Goal: Information Seeking & Learning: Learn about a topic

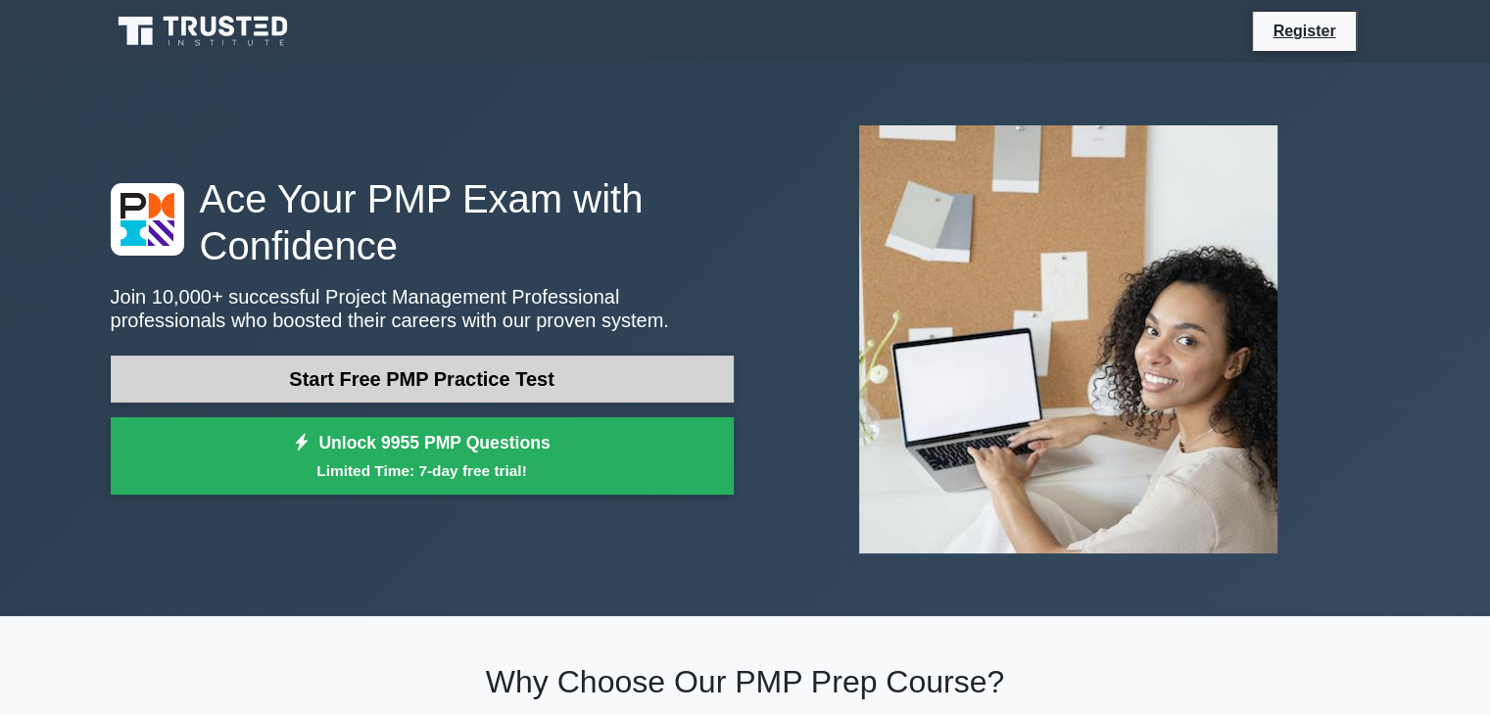
click at [410, 377] on link "Start Free PMP Practice Test" at bounding box center [422, 379] width 623 height 47
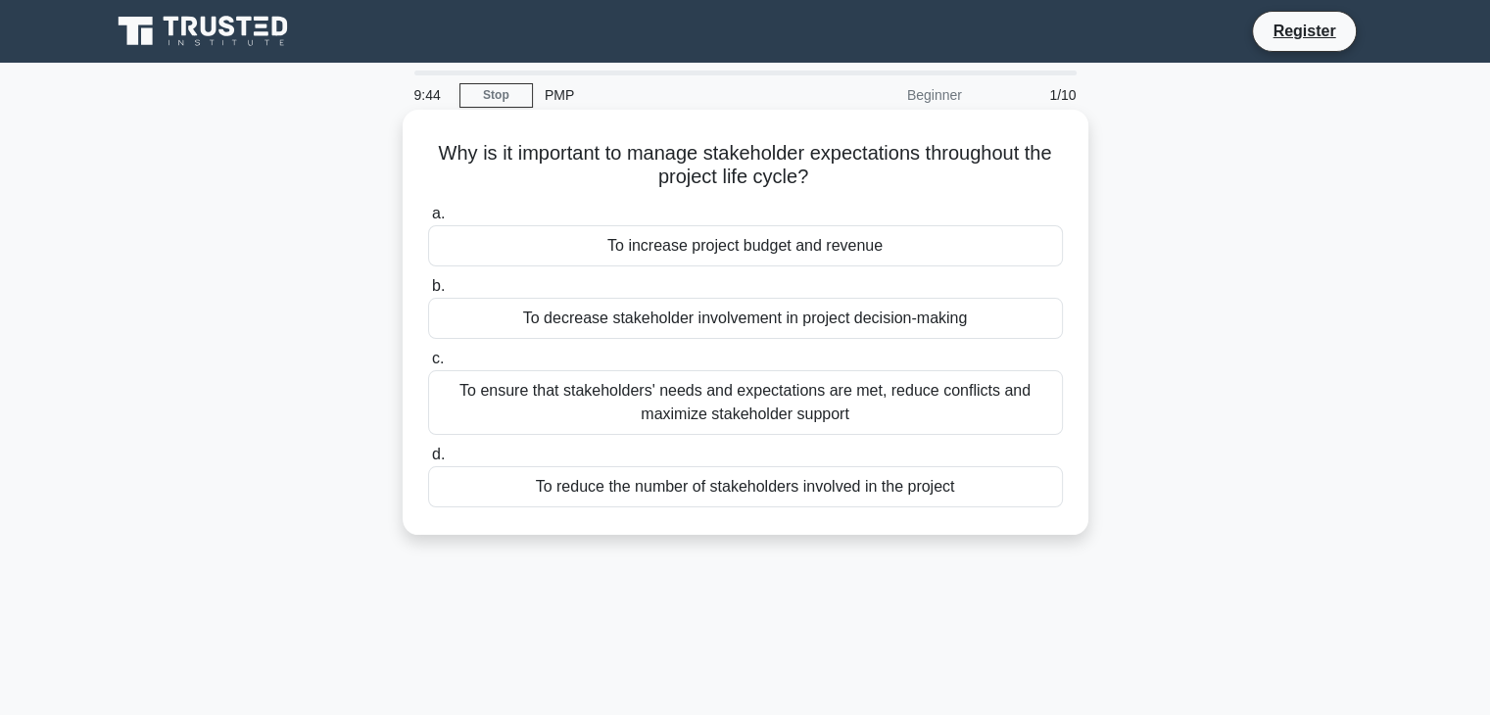
click at [624, 403] on div "To ensure that stakeholders' needs and expectations are met, reduce conflicts a…" at bounding box center [745, 402] width 635 height 65
click at [428, 365] on input "c. To ensure that stakeholders' needs and expectations are met, reduce conflict…" at bounding box center [428, 359] width 0 height 13
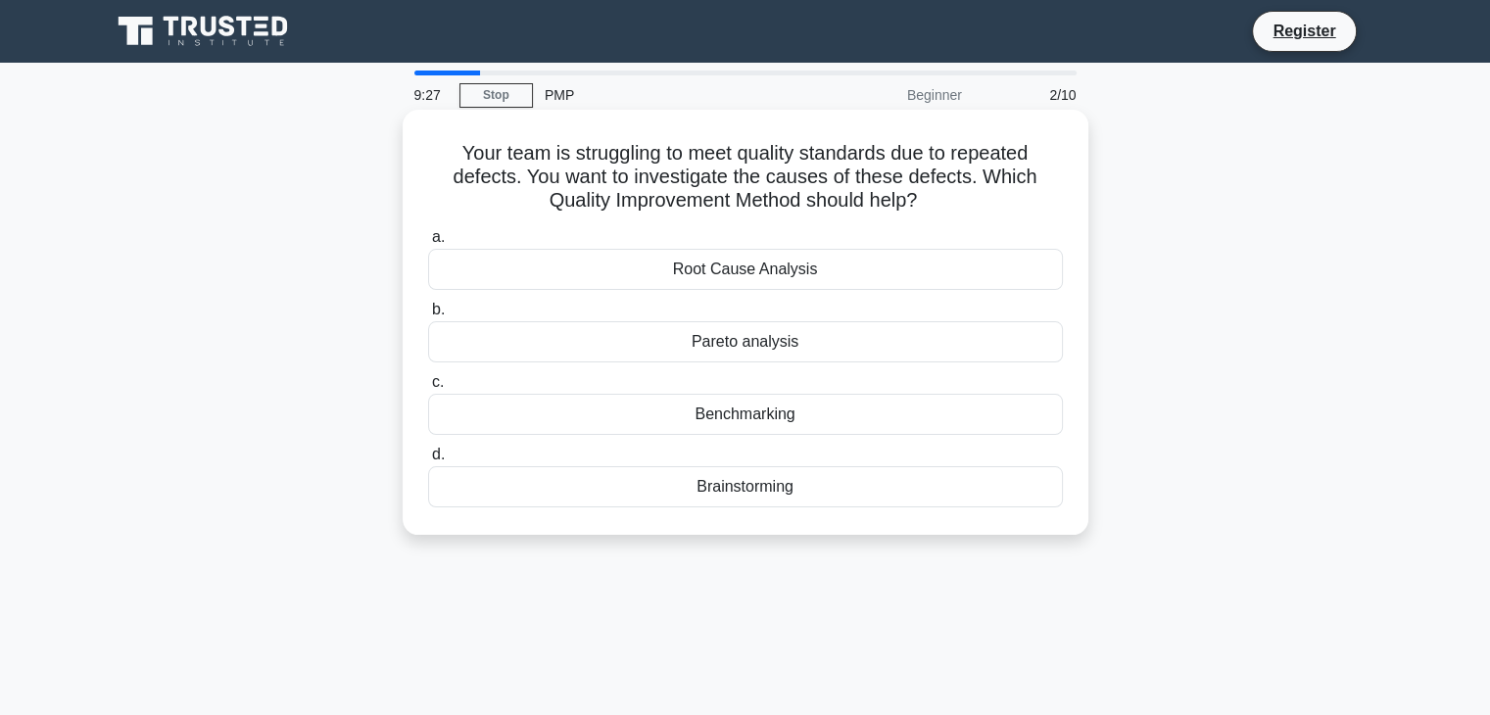
click at [725, 266] on div "Root Cause Analysis" at bounding box center [745, 269] width 635 height 41
click at [428, 244] on input "a. Root Cause Analysis" at bounding box center [428, 237] width 0 height 13
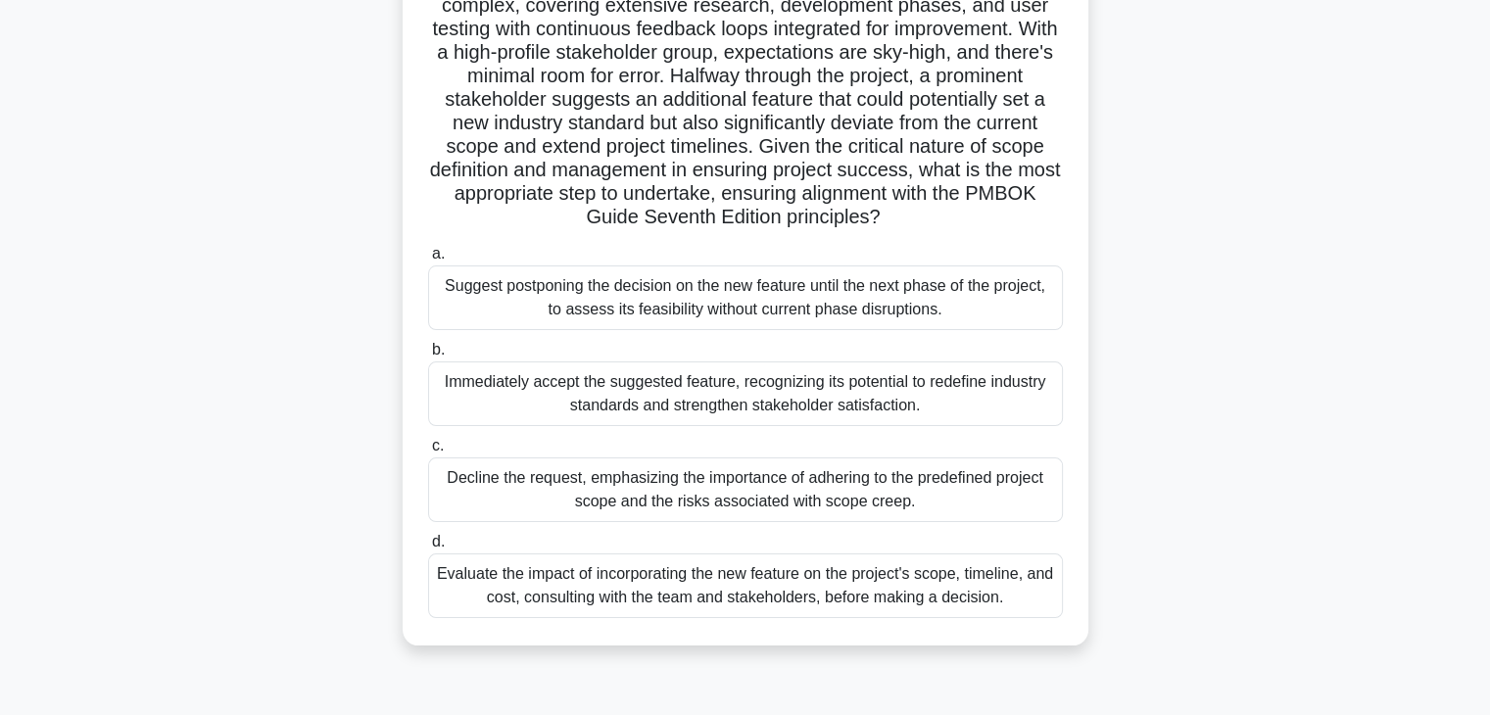
scroll to position [219, 0]
click at [655, 483] on div "Decline the request, emphasizing the importance of adhering to the predefined p…" at bounding box center [745, 489] width 635 height 65
click at [428, 452] on input "c. Decline the request, emphasizing the importance of adhering to the predefine…" at bounding box center [428, 445] width 0 height 13
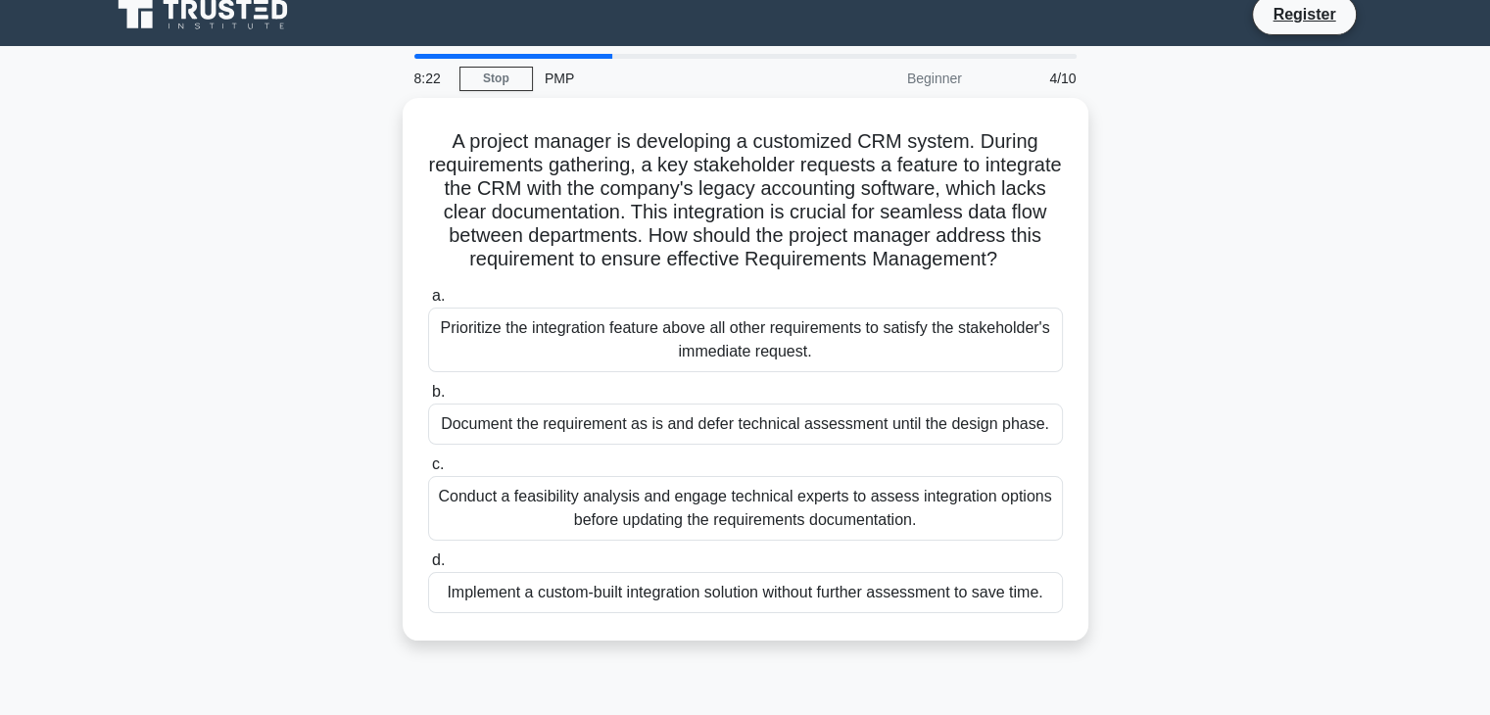
scroll to position [0, 0]
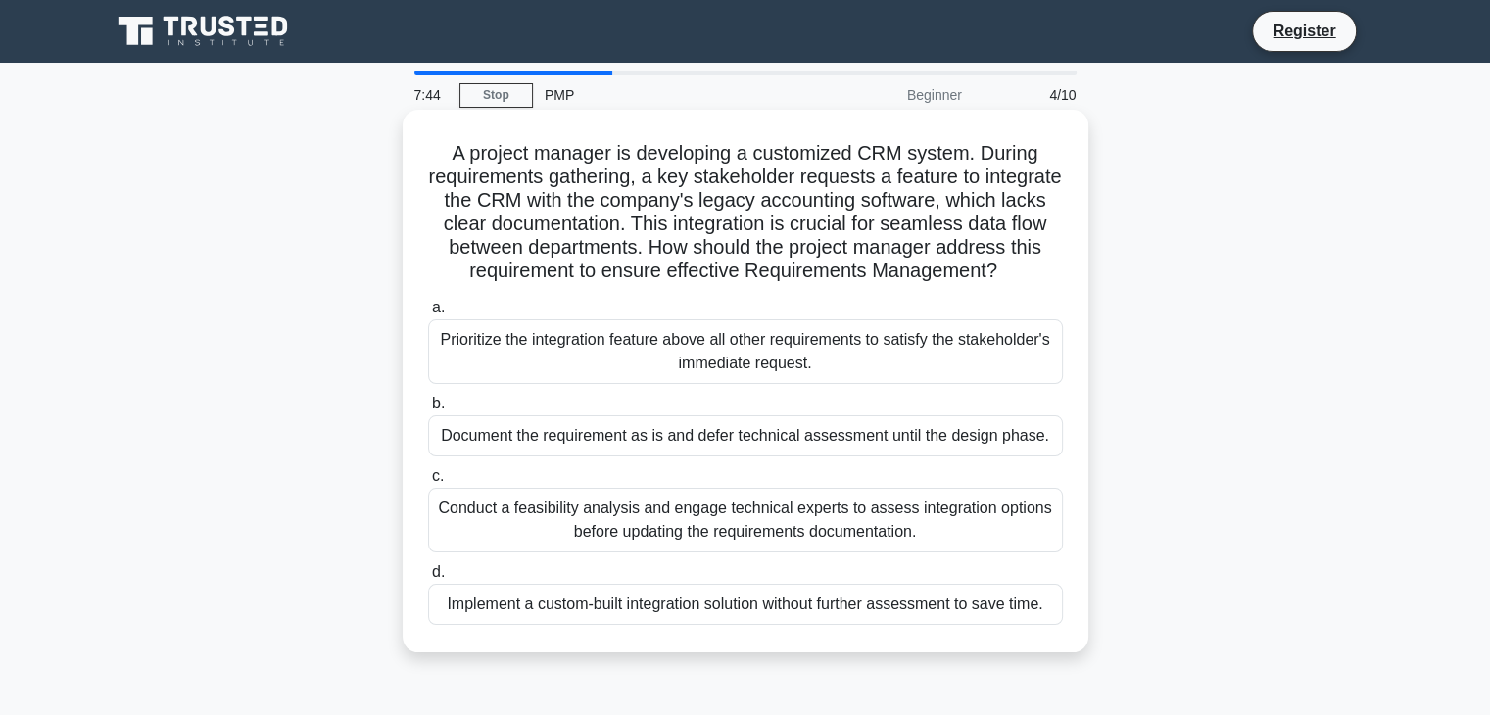
click at [661, 542] on div "Conduct a feasibility analysis and engage technical experts to assess integrati…" at bounding box center [745, 520] width 635 height 65
click at [428, 483] on input "c. Conduct a feasibility analysis and engage technical experts to assess integr…" at bounding box center [428, 476] width 0 height 13
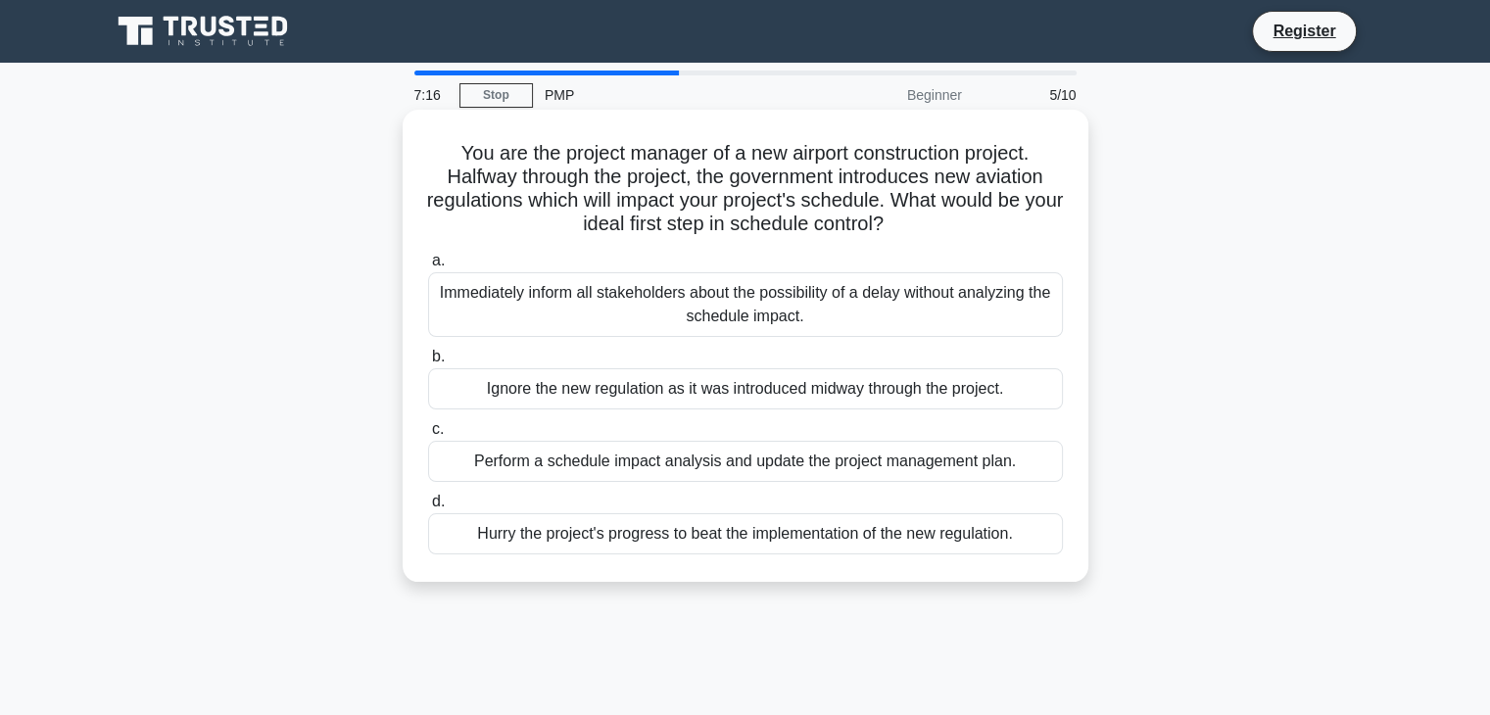
click at [690, 478] on div "Perform a schedule impact analysis and update the project management plan." at bounding box center [745, 461] width 635 height 41
click at [428, 436] on input "c. Perform a schedule impact analysis and update the project management plan." at bounding box center [428, 429] width 0 height 13
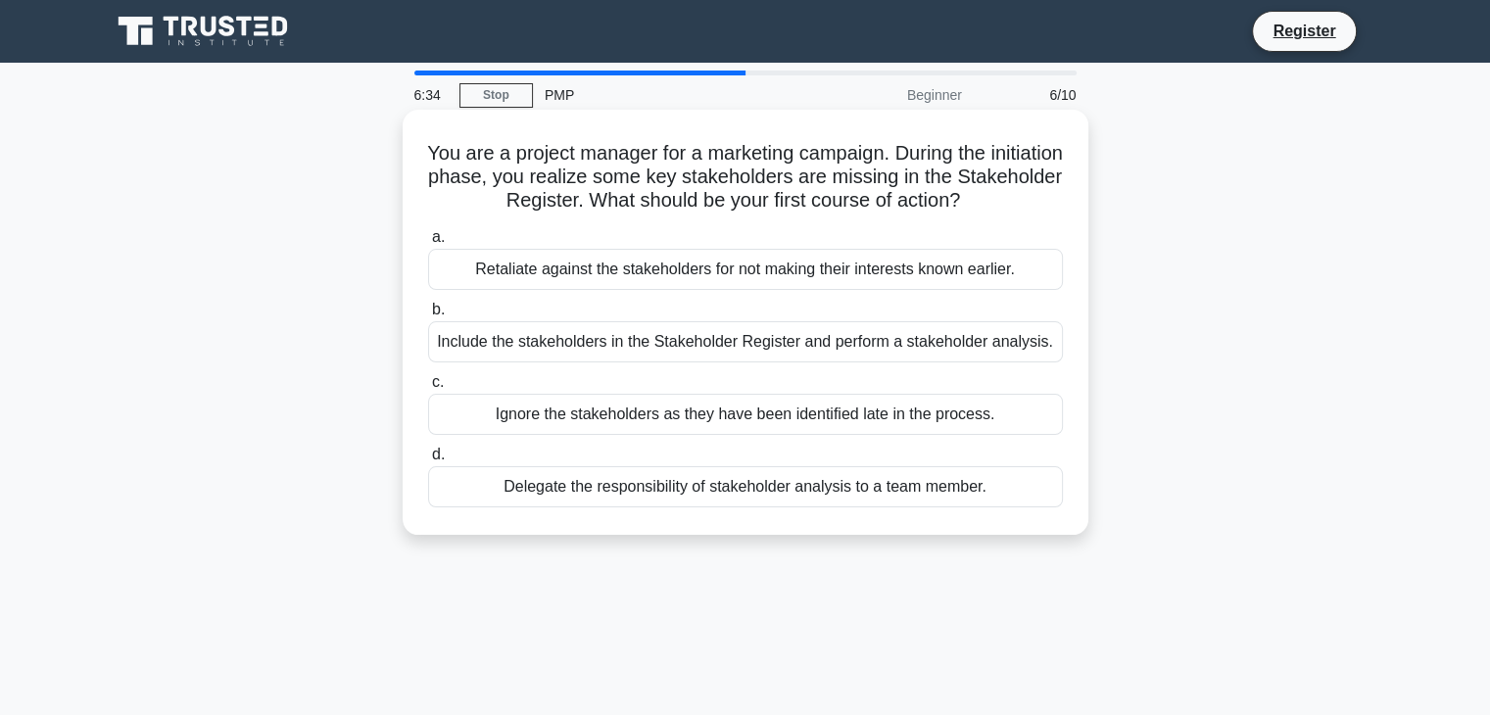
click at [725, 334] on div "Include the stakeholders in the Stakeholder Register and perform a stakeholder …" at bounding box center [745, 341] width 635 height 41
click at [428, 316] on input "b. Include the stakeholders in the Stakeholder Register and perform a stakehold…" at bounding box center [428, 310] width 0 height 13
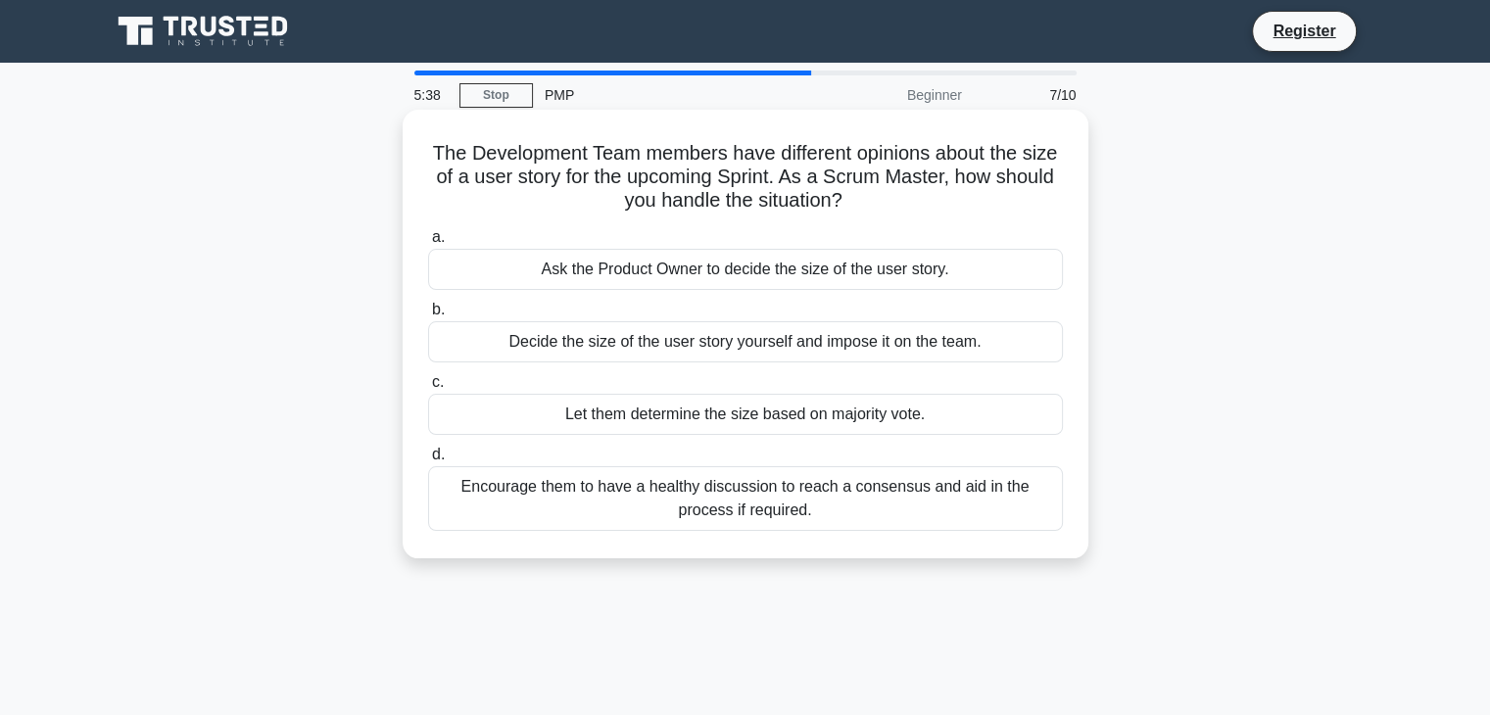
click at [700, 498] on div "Encourage them to have a healthy discussion to reach a consensus and aid in the…" at bounding box center [745, 498] width 635 height 65
click at [428, 461] on input "d. Encourage them to have a healthy discussion to reach a consensus and aid in …" at bounding box center [428, 455] width 0 height 13
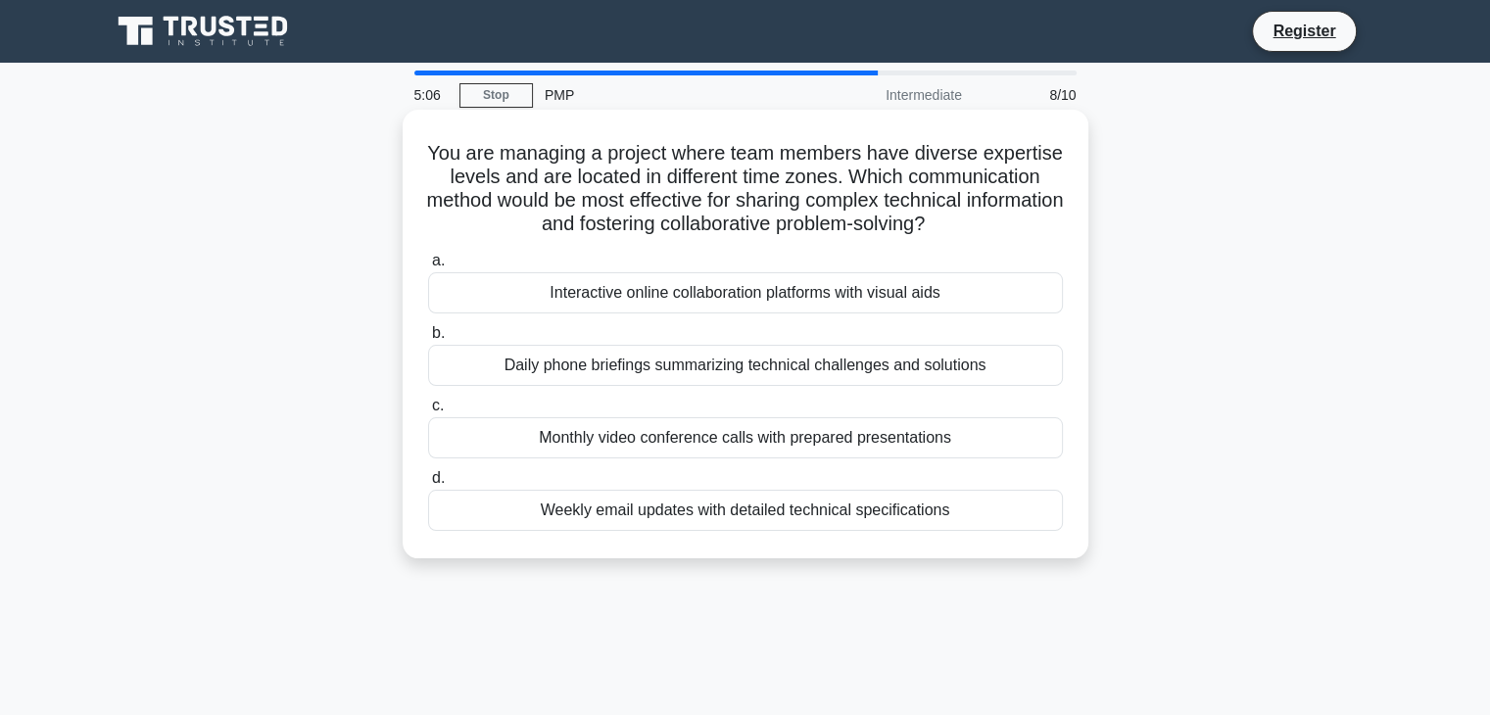
click at [804, 295] on div "Interactive online collaboration platforms with visual aids" at bounding box center [745, 292] width 635 height 41
click at [428, 267] on input "a. Interactive online collaboration platforms with visual aids" at bounding box center [428, 261] width 0 height 13
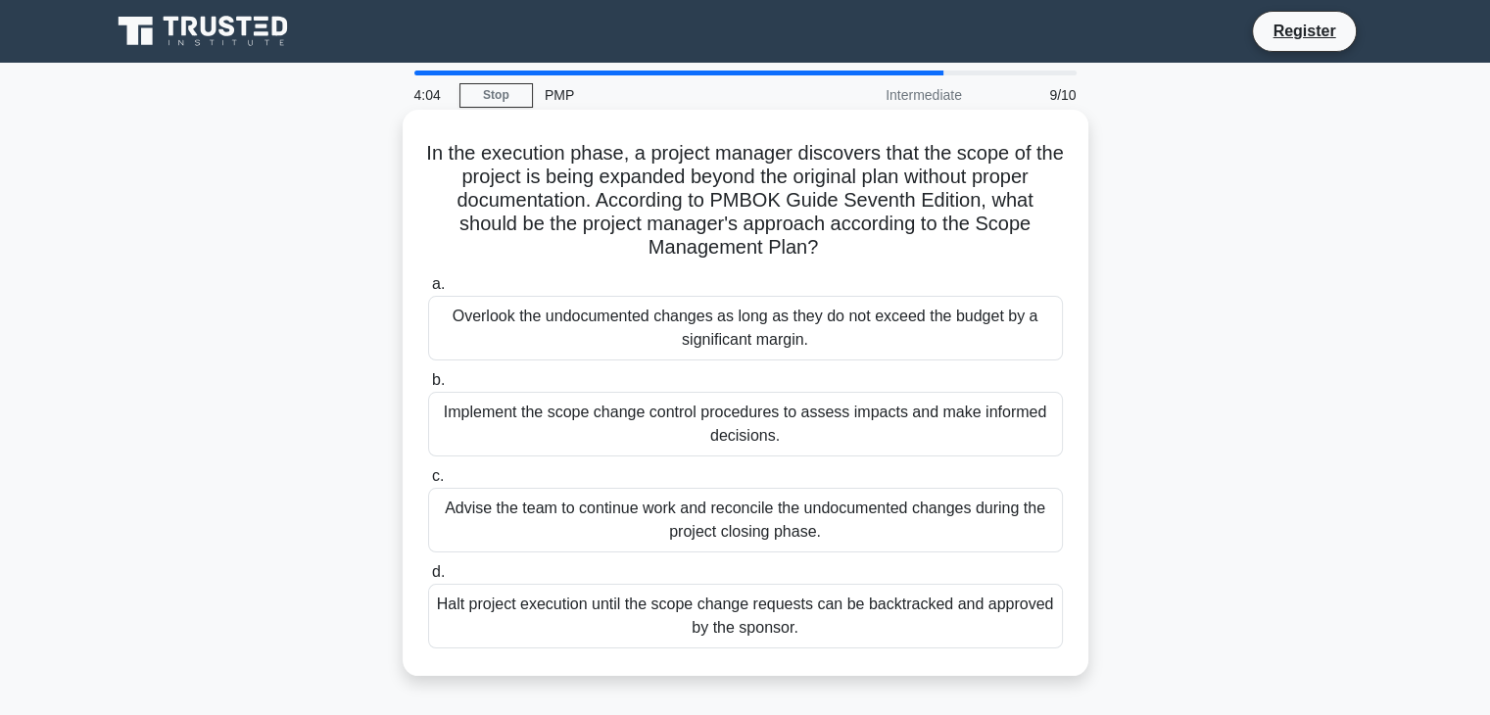
click at [760, 603] on div "Halt project execution until the scope change requests can be backtracked and a…" at bounding box center [745, 616] width 635 height 65
click at [428, 579] on input "d. Halt project execution until the scope change requests can be backtracked an…" at bounding box center [428, 572] width 0 height 13
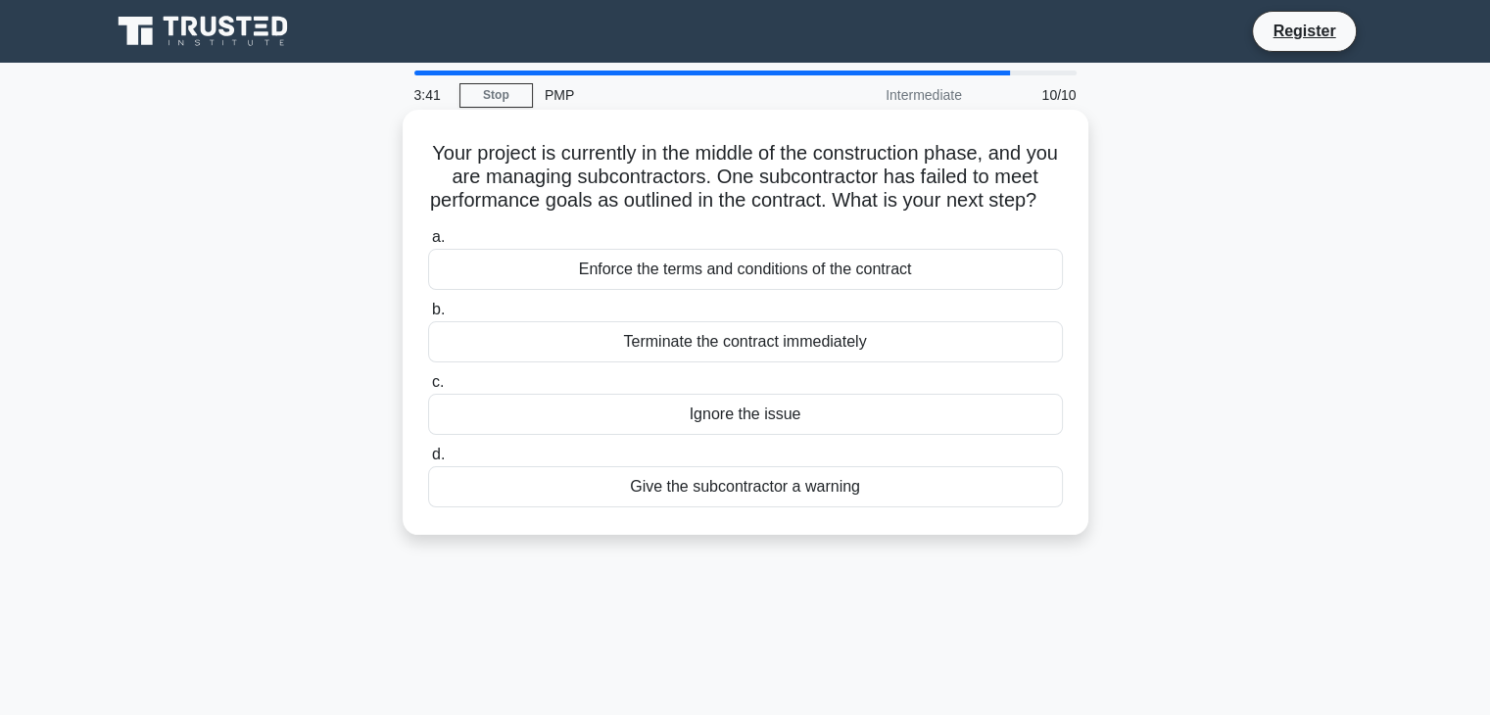
click at [788, 290] on div "Enforce the terms and conditions of the contract" at bounding box center [745, 269] width 635 height 41
click at [428, 244] on input "a. Enforce the terms and conditions of the contract" at bounding box center [428, 237] width 0 height 13
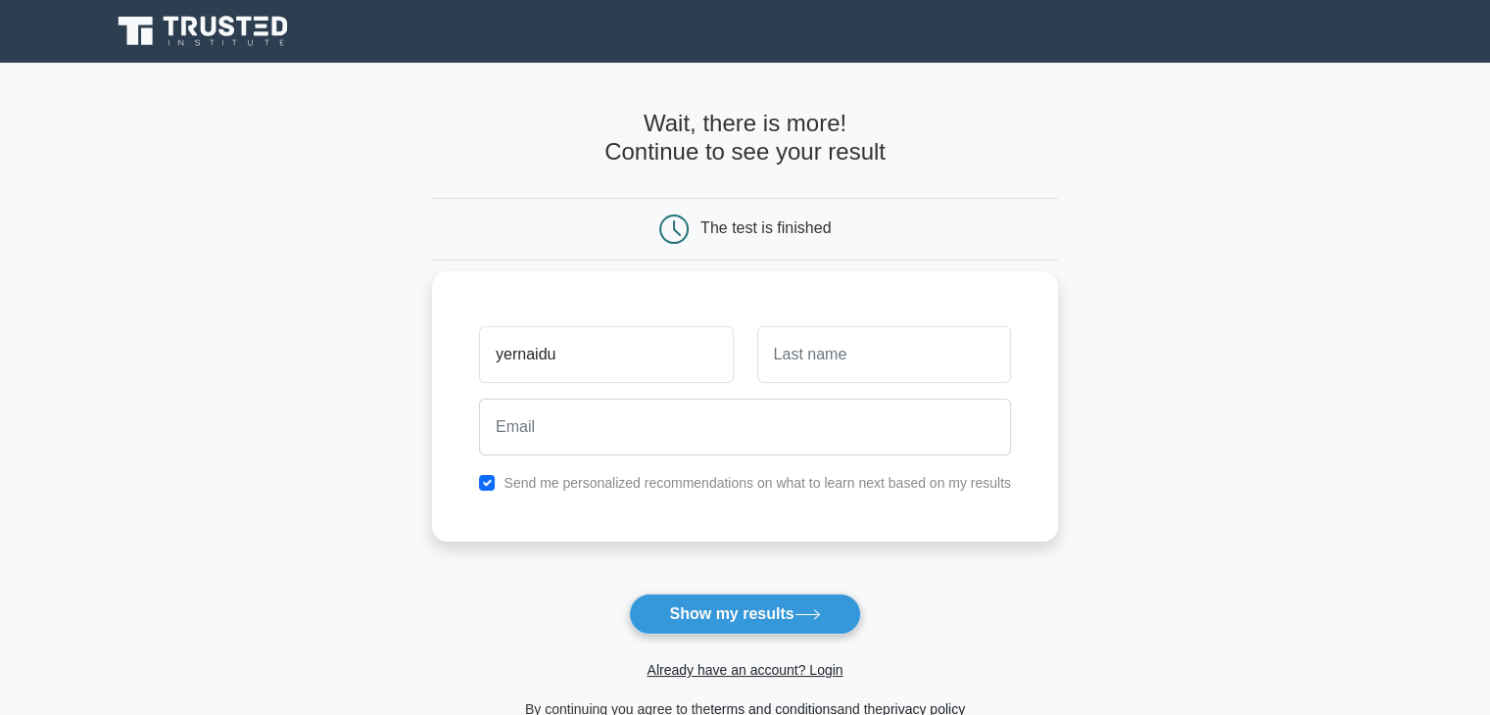
type input "yernaidu"
click at [819, 340] on input "text" at bounding box center [884, 354] width 254 height 57
type input "Rongali"
click at [503, 358] on input "yernaidu" at bounding box center [606, 354] width 254 height 57
type input "Yernaidu"
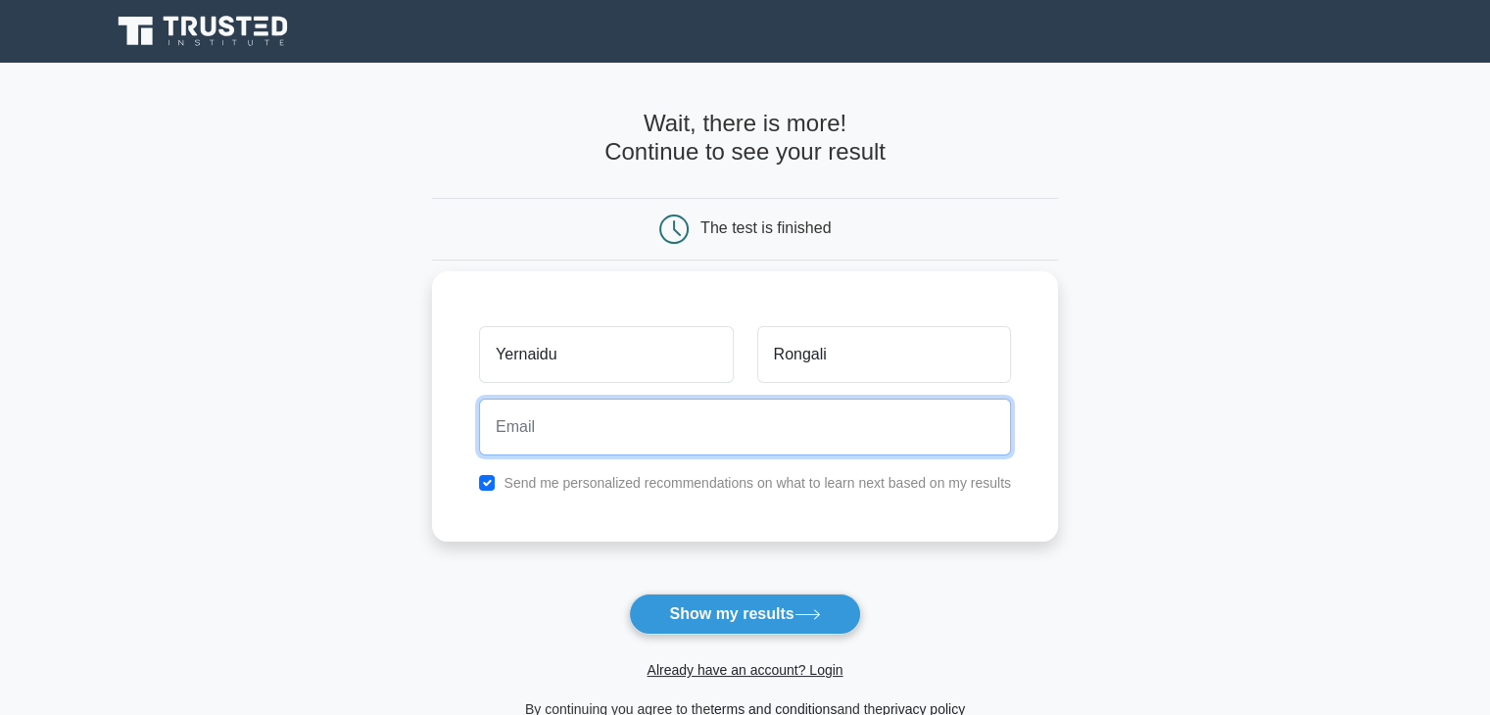
click at [500, 432] on input "email" at bounding box center [745, 427] width 532 height 57
type input "[EMAIL_ADDRESS][DOMAIN_NAME]"
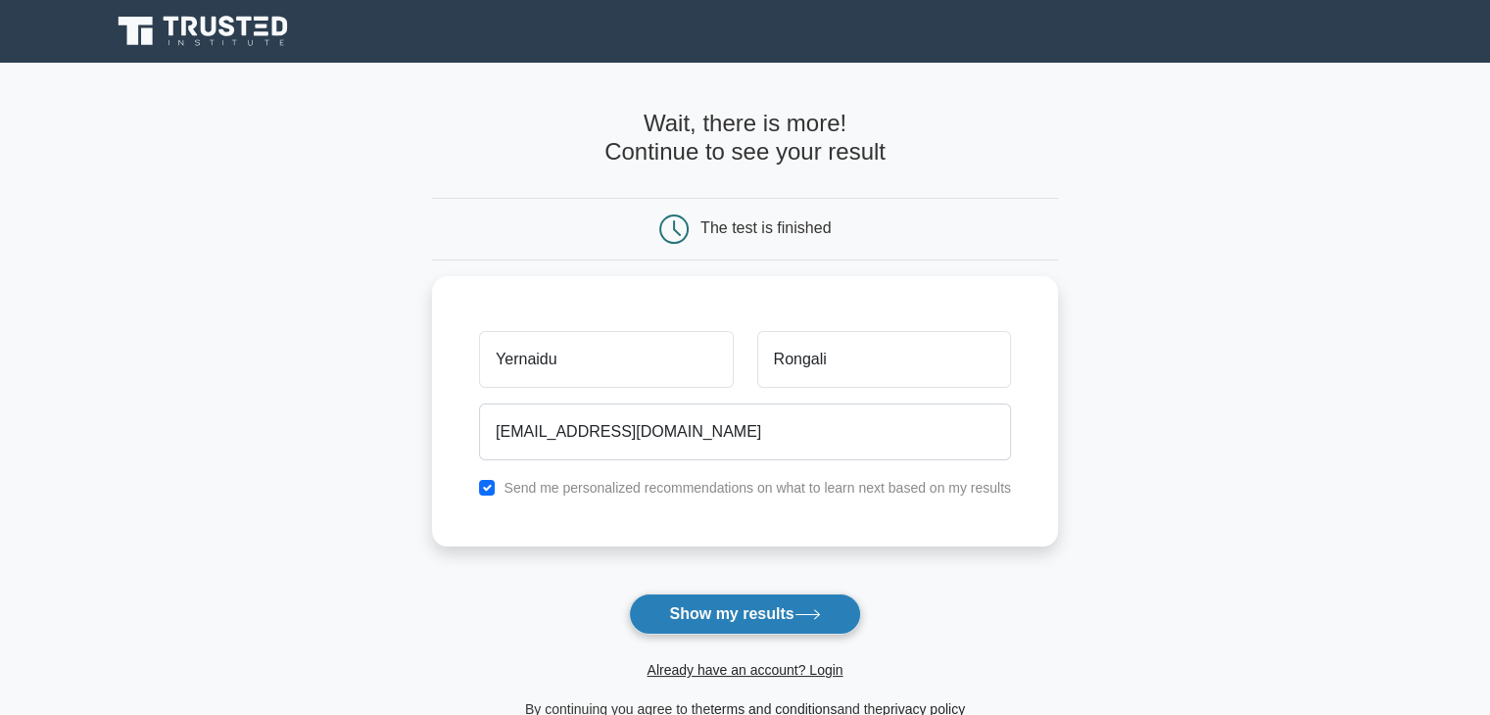
click at [719, 616] on button "Show my results" at bounding box center [744, 614] width 231 height 41
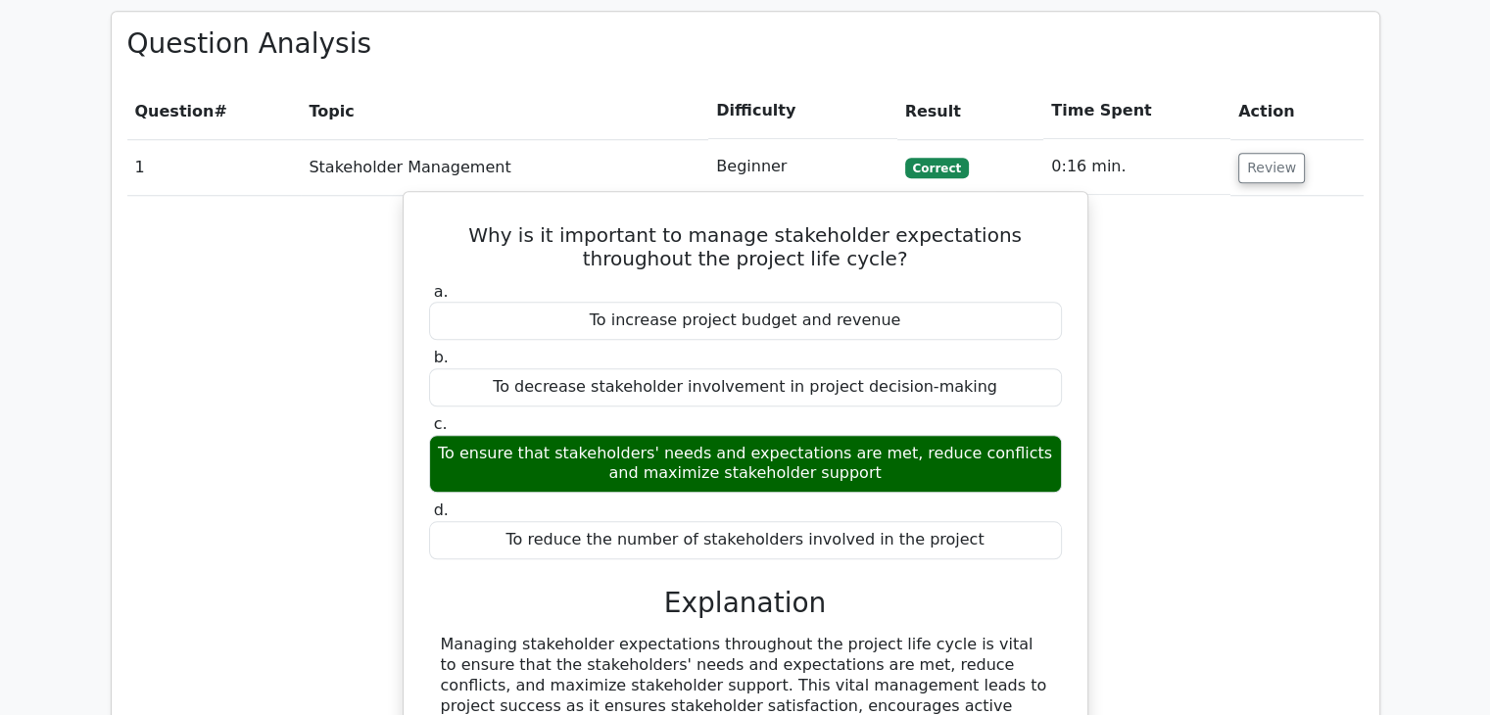
scroll to position [1603, 0]
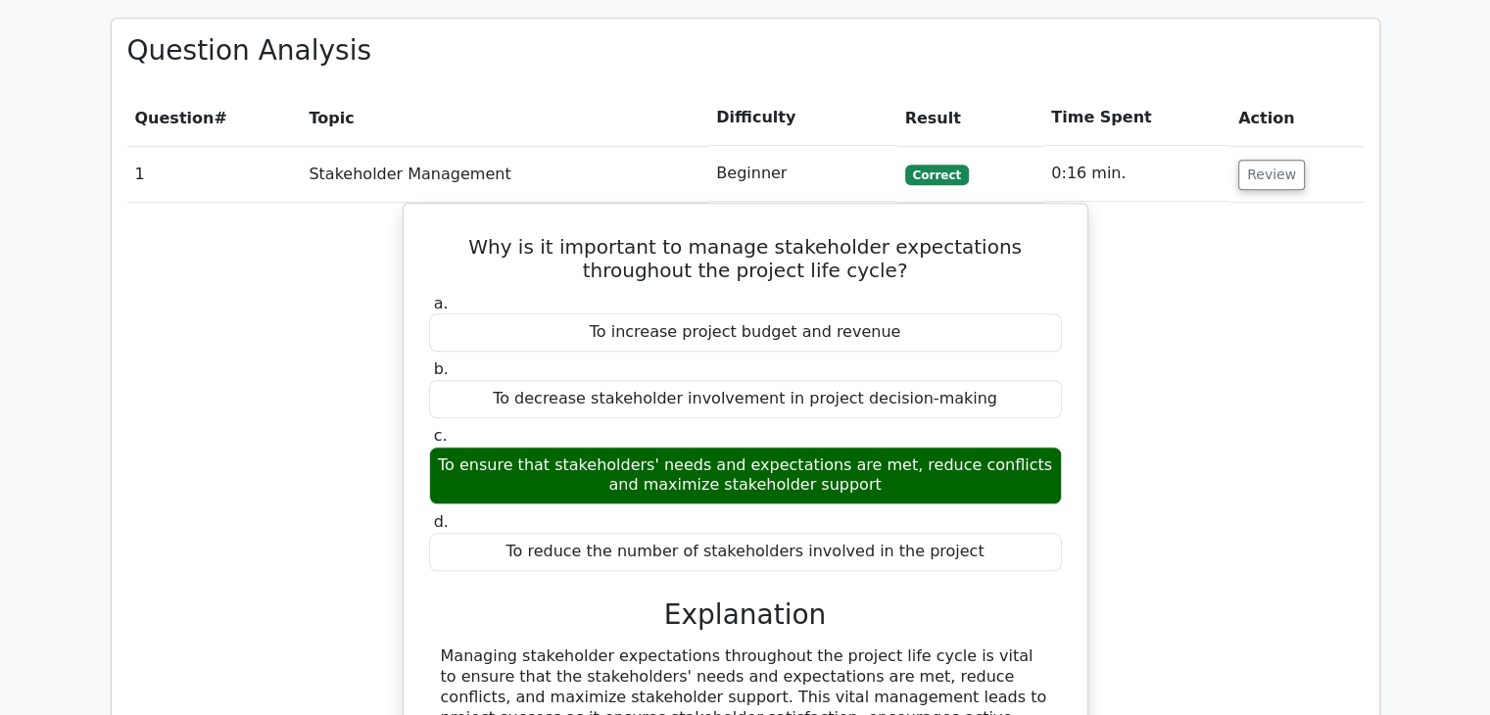
drag, startPoint x: 957, startPoint y: 209, endPoint x: 1068, endPoint y: -85, distance: 314.1
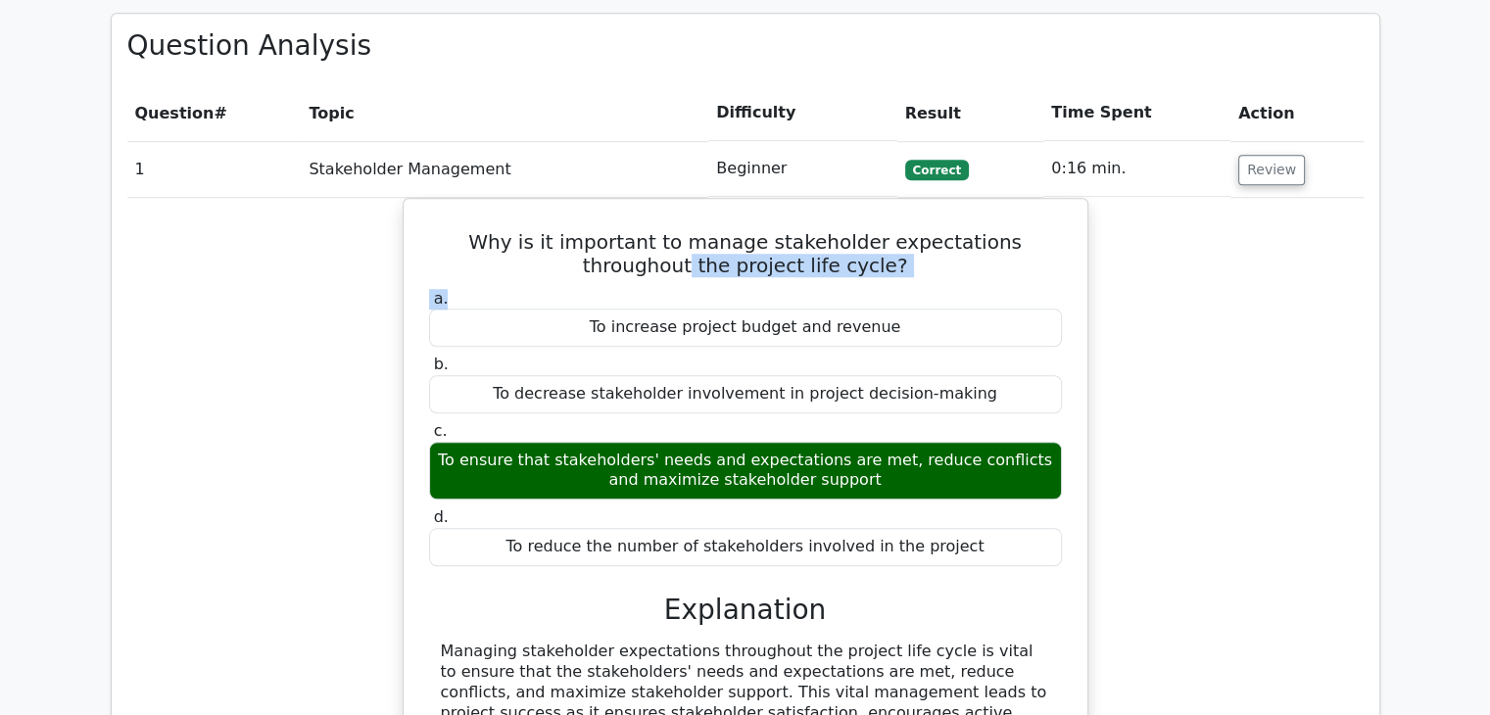
drag, startPoint x: 1138, startPoint y: 155, endPoint x: 1096, endPoint y: 219, distance: 76.7
click at [1096, 219] on div "Why is it important to manage stakeholder expectations throughout the project l…" at bounding box center [745, 584] width 1237 height 773
drag, startPoint x: 1096, startPoint y: 219, endPoint x: 1259, endPoint y: 248, distance: 165.1
click at [1259, 248] on div "Why is it important to manage stakeholder expectations throughout the project l…" at bounding box center [745, 584] width 1237 height 773
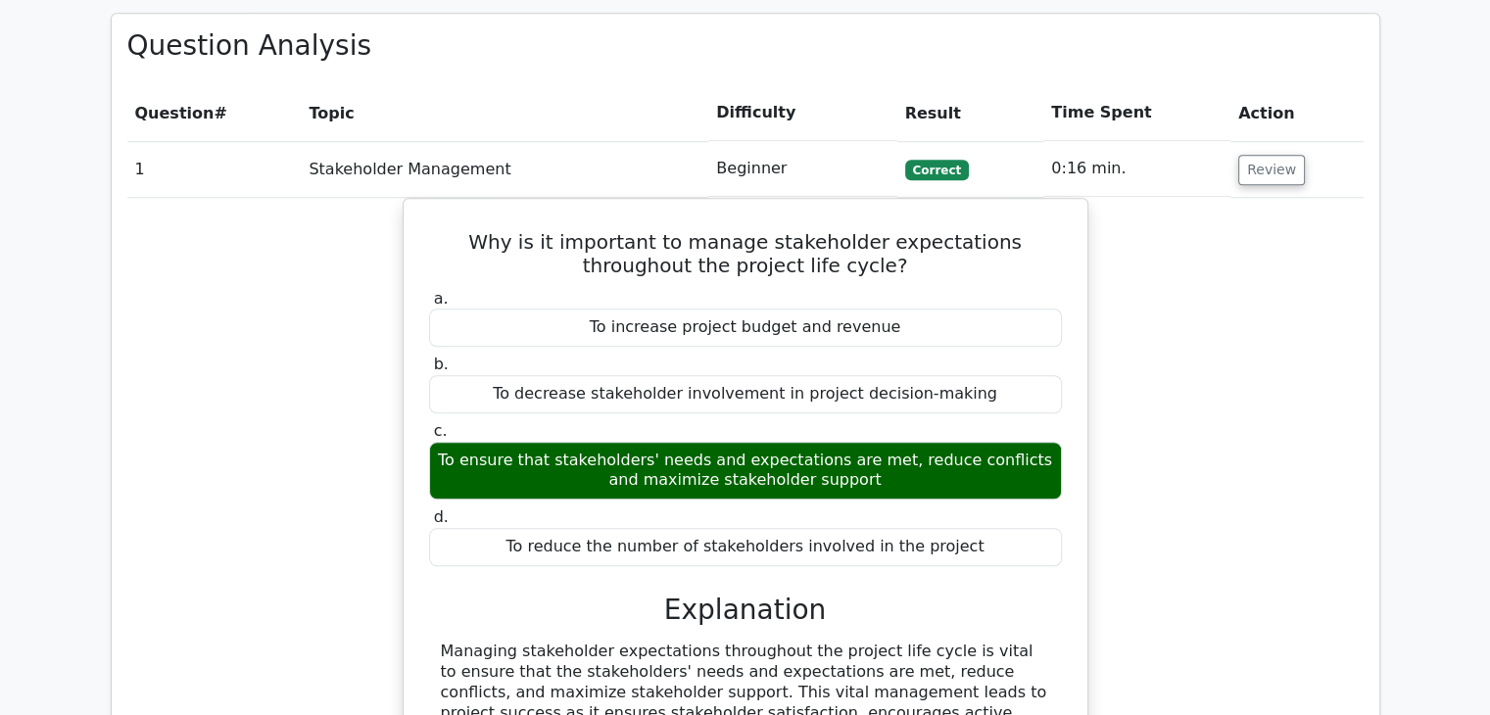
click at [1259, 248] on div "Why is it important to manage stakeholder expectations throughout the project l…" at bounding box center [745, 584] width 1237 height 773
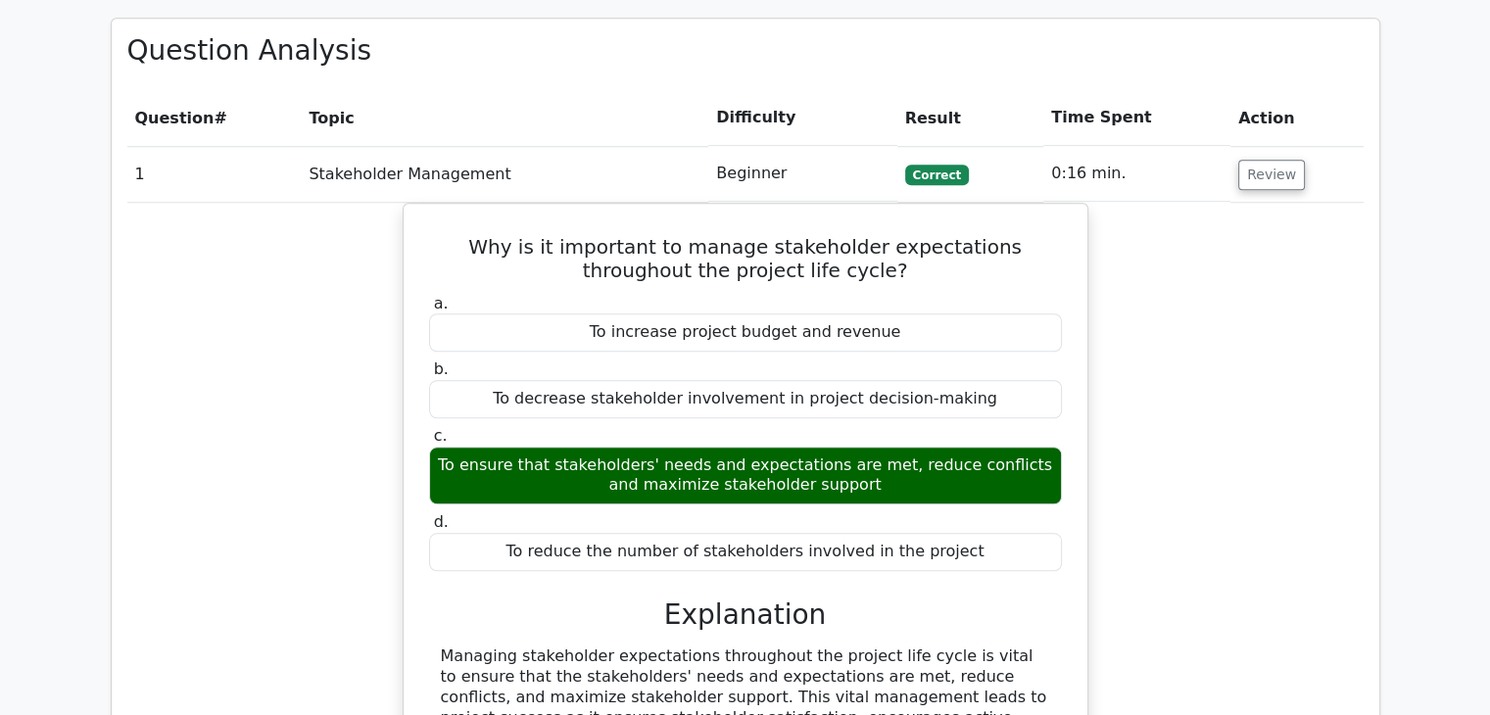
drag, startPoint x: 1259, startPoint y: 248, endPoint x: 1278, endPoint y: -85, distance: 333.7
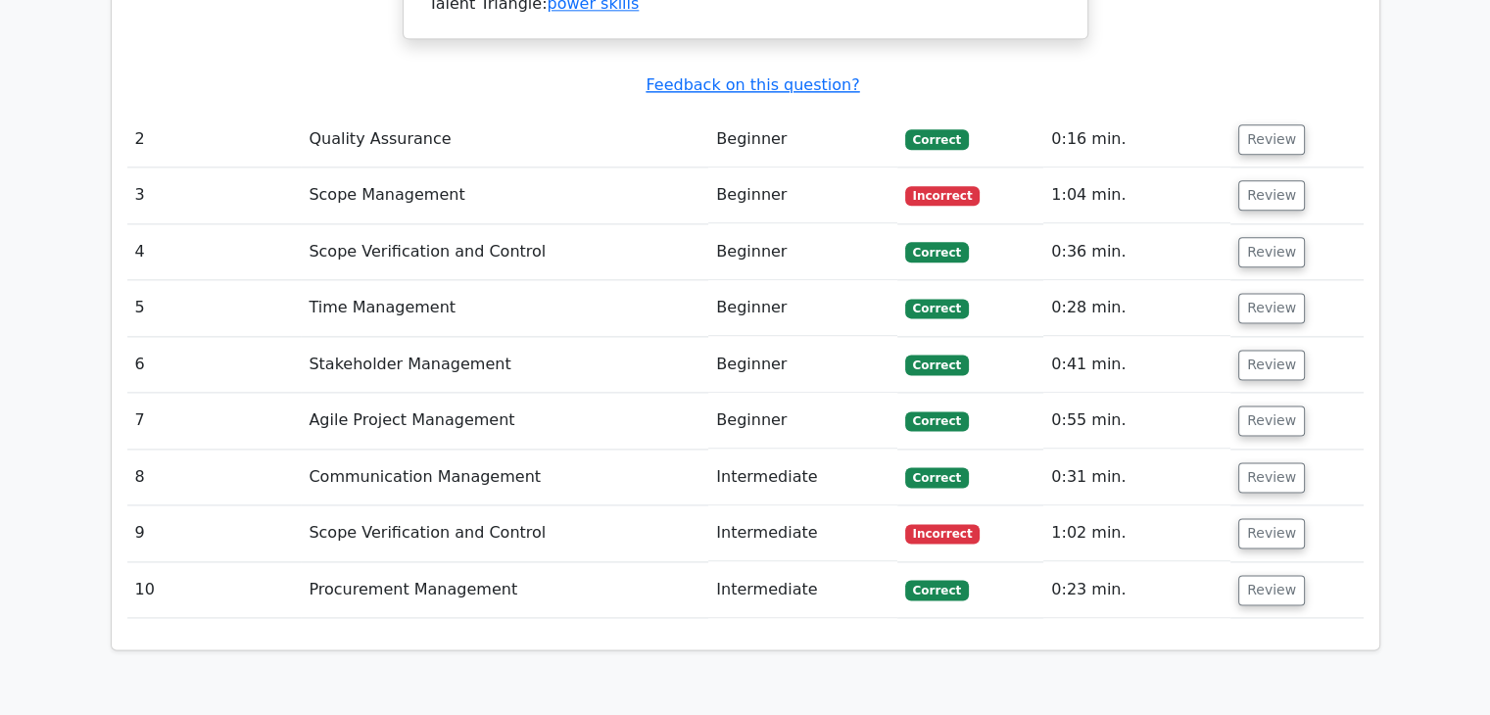
scroll to position [2508, 0]
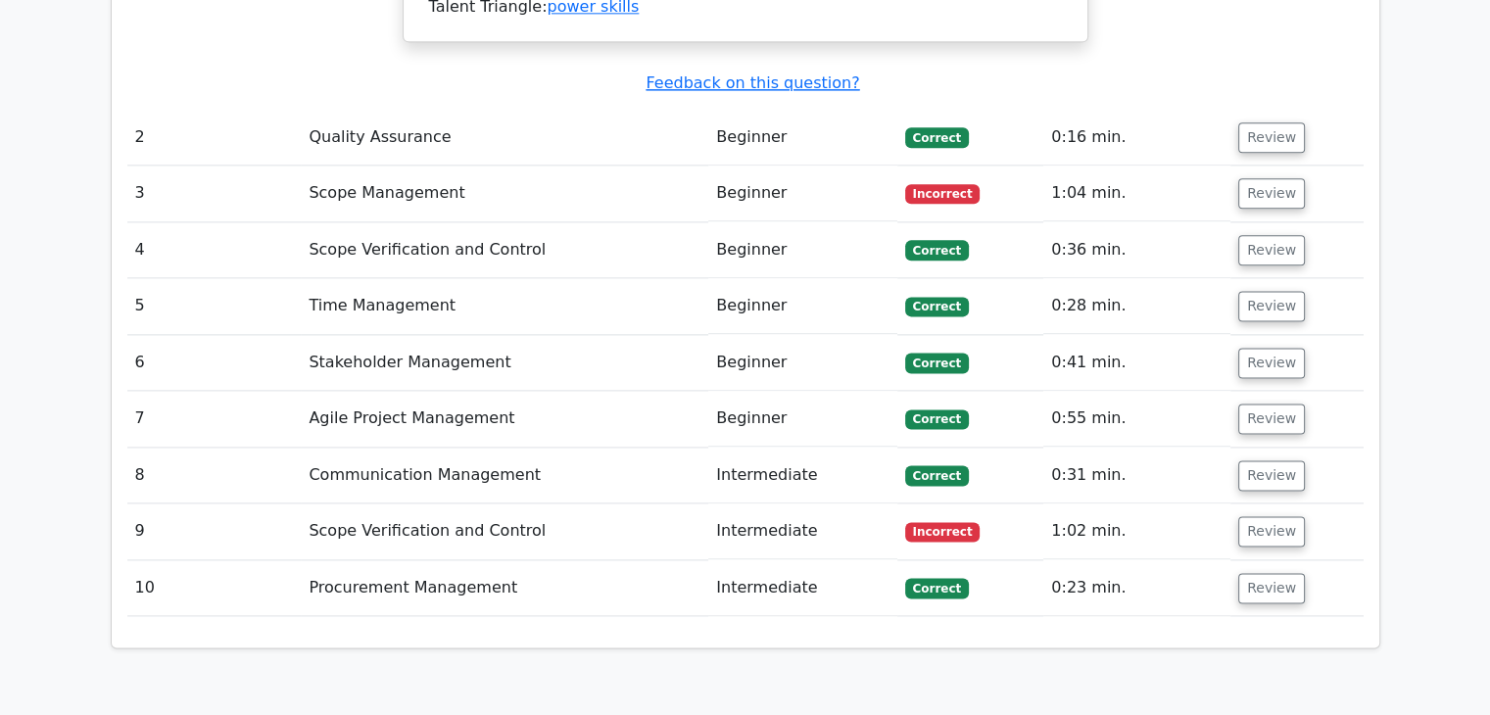
click at [929, 166] on td "Incorrect" at bounding box center [971, 194] width 147 height 56
click at [921, 184] on span "Incorrect" at bounding box center [942, 194] width 75 height 20
click at [1273, 178] on button "Review" at bounding box center [1272, 193] width 67 height 30
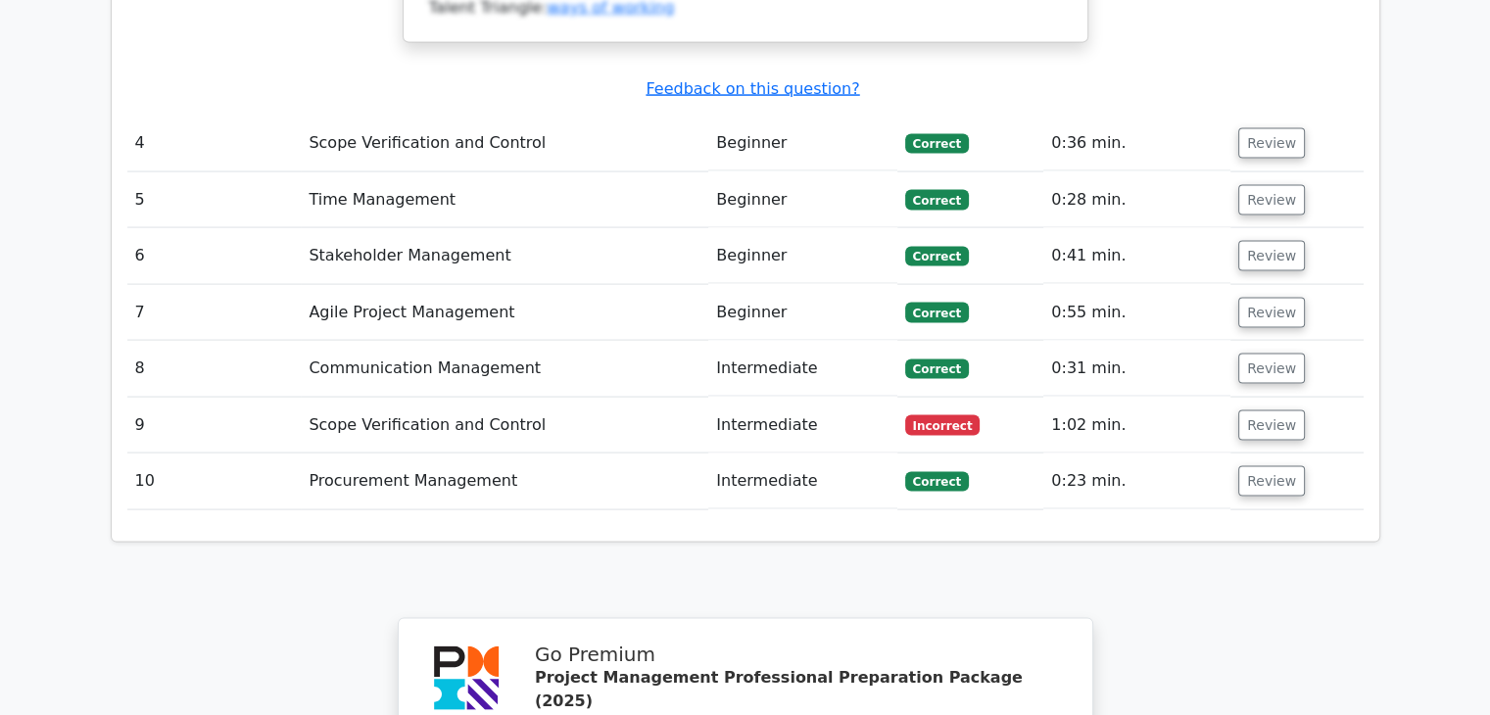
scroll to position [3982, 0]
click at [1240, 398] on td "Review" at bounding box center [1297, 426] width 132 height 56
click at [1259, 411] on button "Review" at bounding box center [1272, 426] width 67 height 30
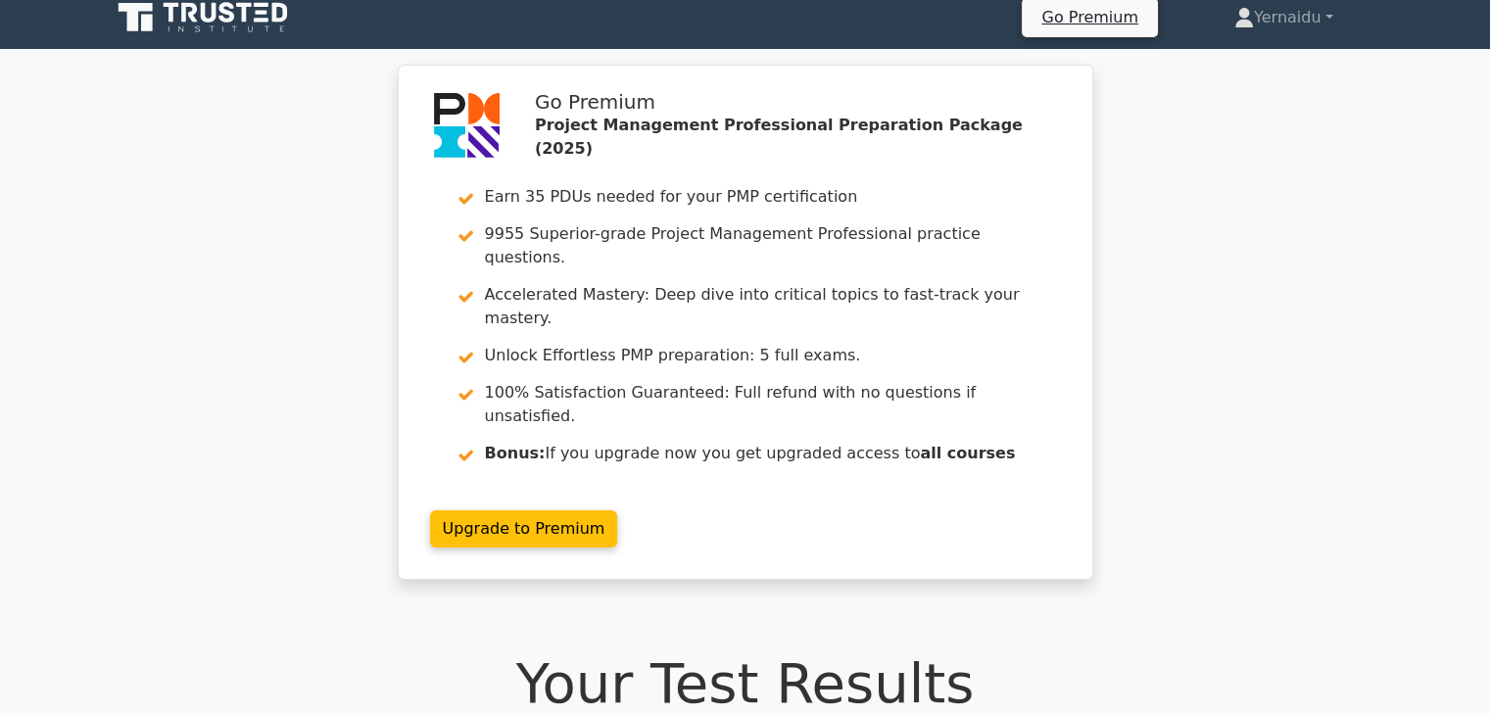
scroll to position [0, 0]
